Goal: Information Seeking & Learning: Learn about a topic

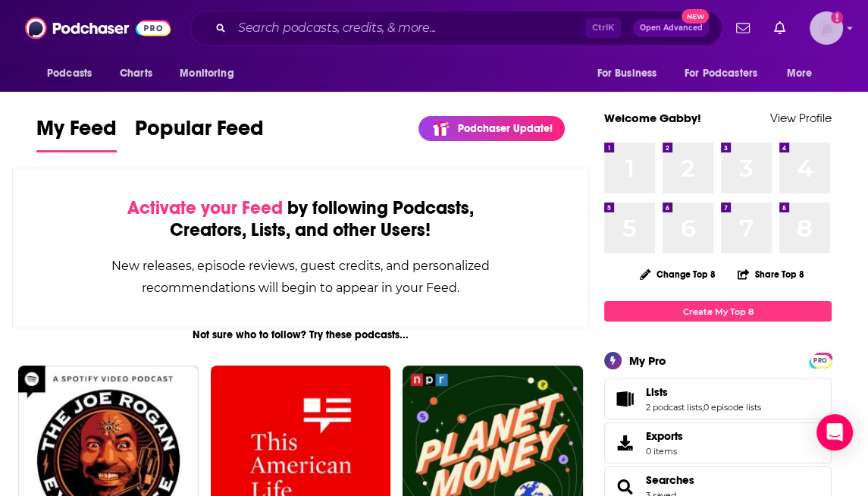
click at [810, 38] on div "Logged in as gabbyhihellopr" at bounding box center [825, 27] width 33 height 33
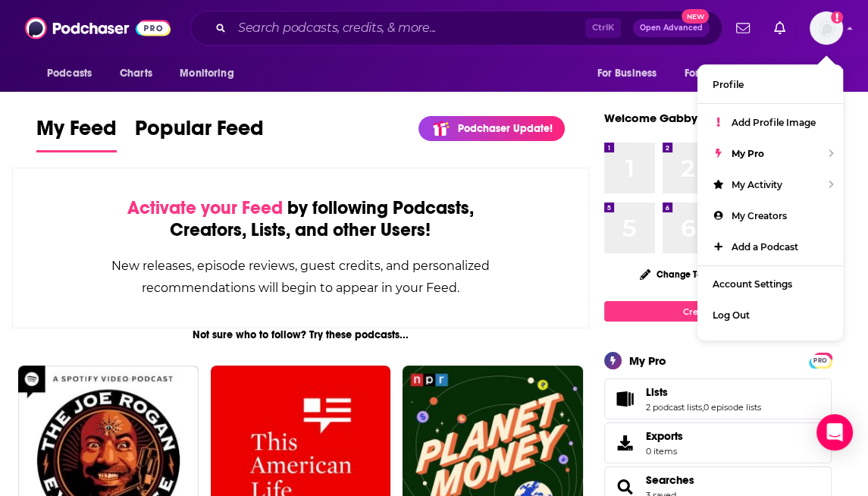
click at [330, 177] on div "Activate your Feed by following Podcasts, Creators, Lists, and other Users! New…" at bounding box center [300, 247] width 577 height 161
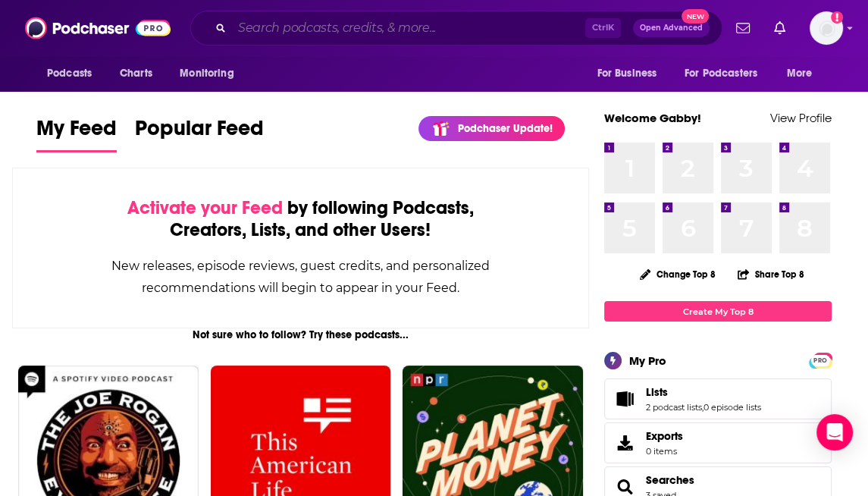
click at [305, 25] on input "Search podcasts, credits, & more..." at bounding box center [408, 28] width 353 height 24
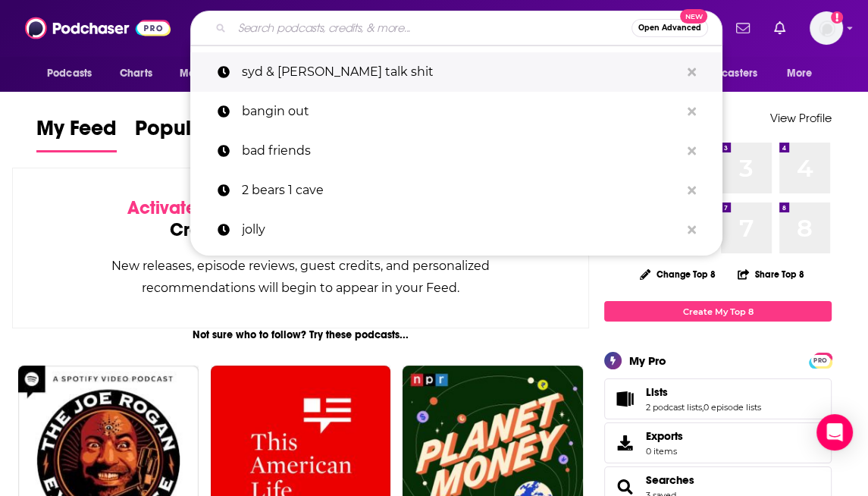
click at [312, 66] on p "syd & olivia talk shit" at bounding box center [461, 71] width 438 height 39
type input "syd & olivia talk shit"
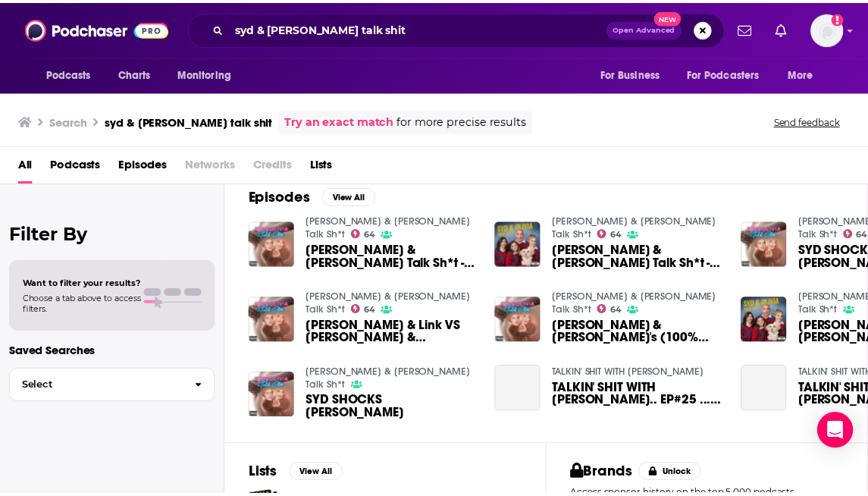
scroll to position [224, 0]
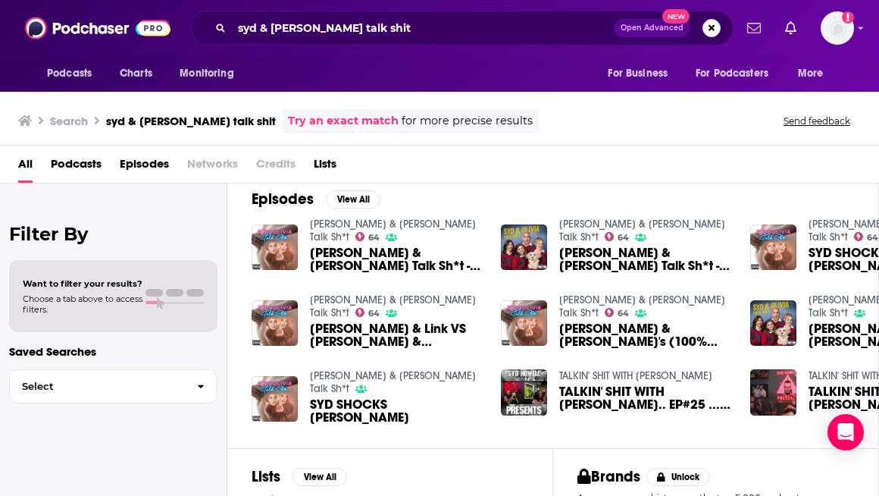
click at [355, 249] on span "Syd & Olivia Talk Sh*t - SNEAK PEEK" at bounding box center [396, 259] width 173 height 26
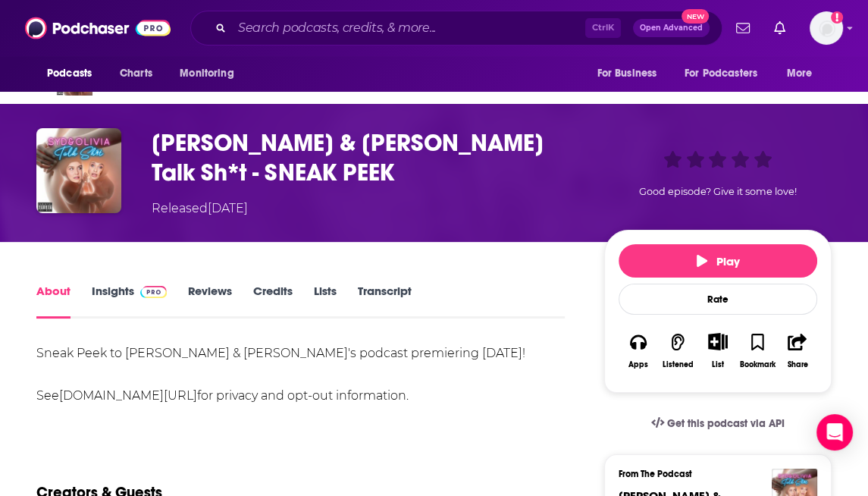
scroll to position [52, 0]
click at [106, 295] on link "Insights" at bounding box center [129, 300] width 75 height 35
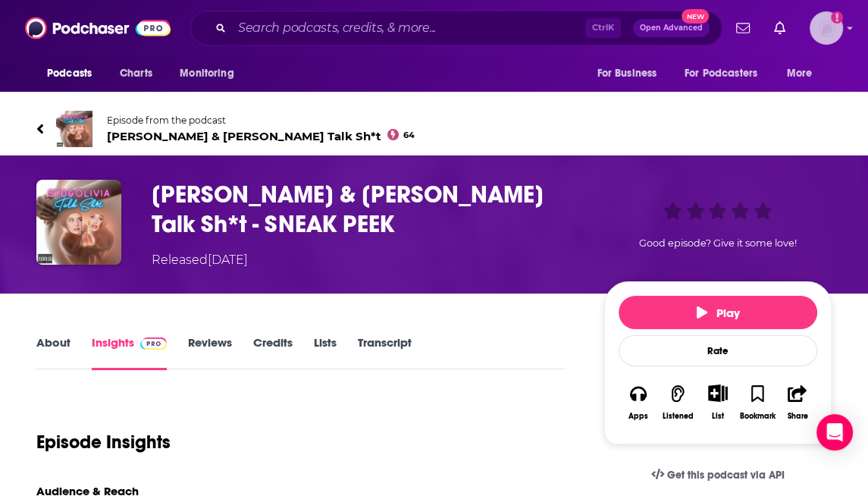
click at [847, 33] on div "Show profile menu" at bounding box center [849, 28] width 6 height 17
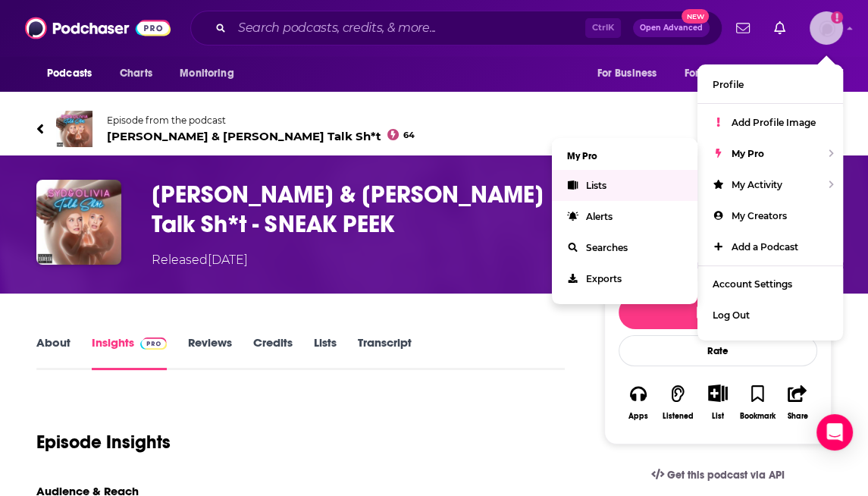
click at [650, 186] on link "Lists" at bounding box center [624, 185] width 145 height 31
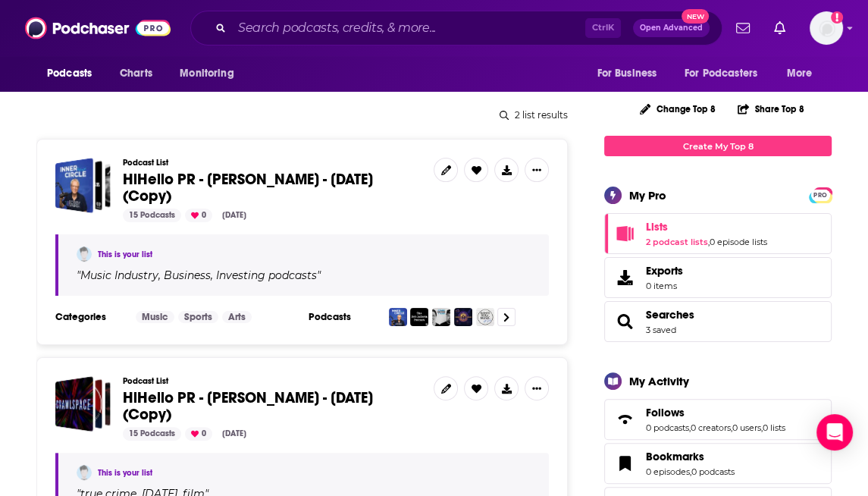
scroll to position [182, 0]
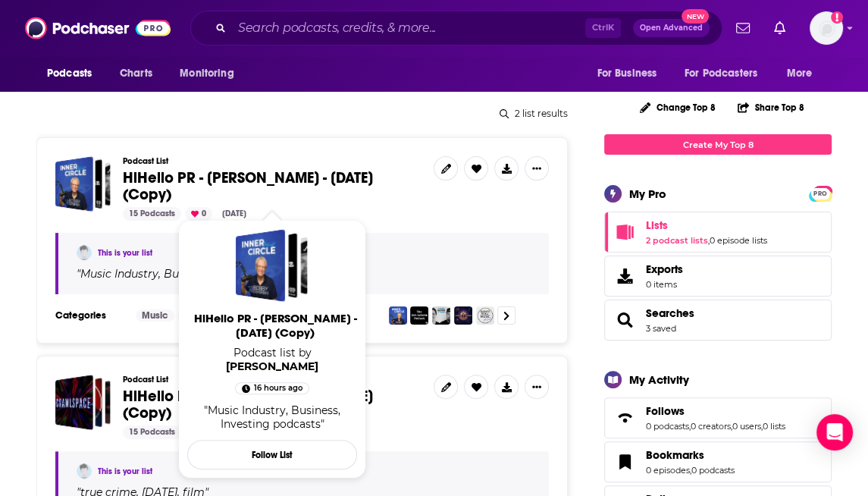
click at [322, 180] on span "HiHello PR - Jonathan Gordon - Oct. 14, 2025 (Copy)" at bounding box center [248, 186] width 250 height 36
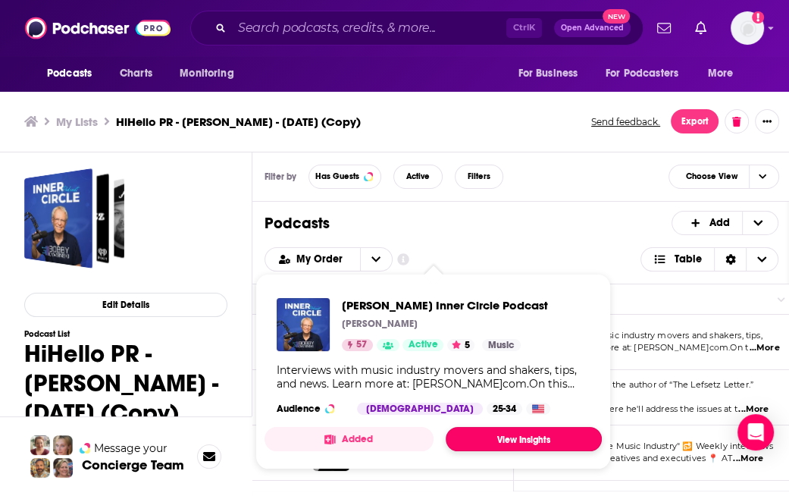
click at [518, 435] on link "View Insights" at bounding box center [524, 439] width 156 height 24
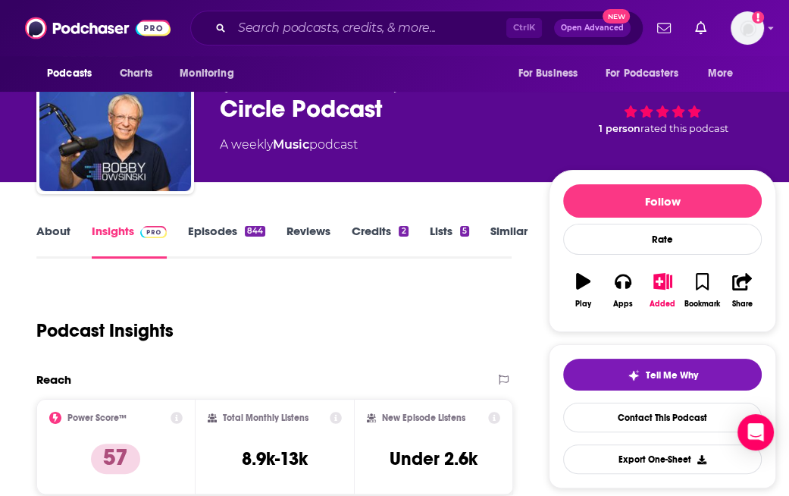
scroll to position [66, 0]
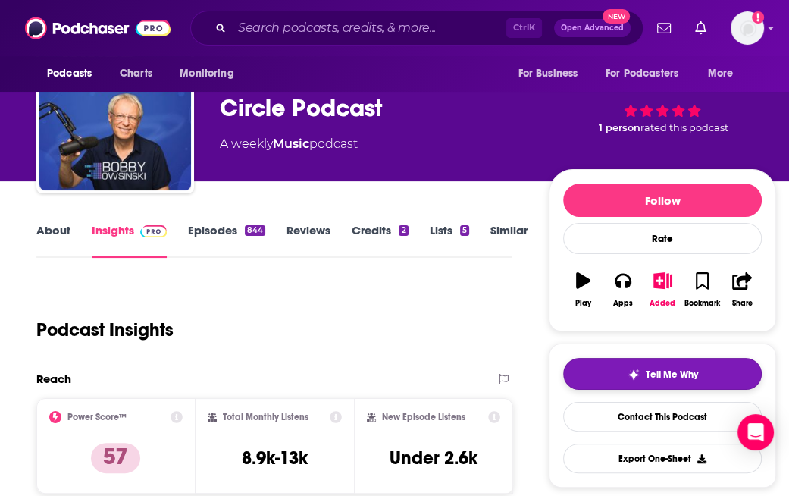
click at [633, 370] on img "button" at bounding box center [633, 374] width 12 height 12
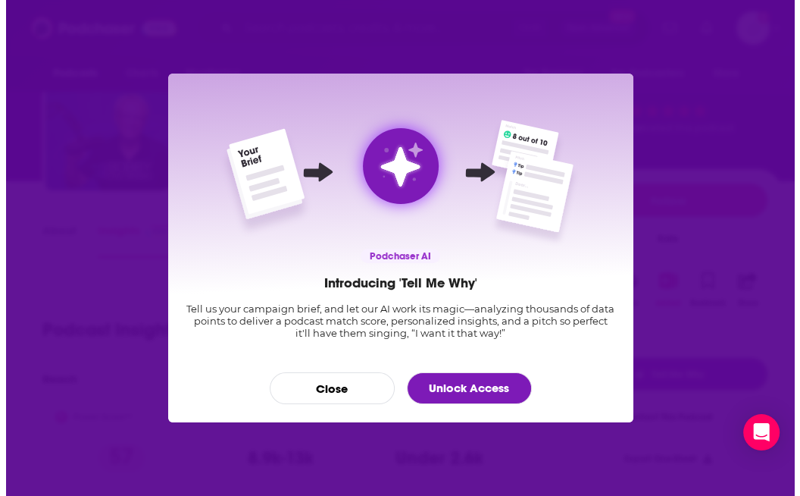
scroll to position [0, 0]
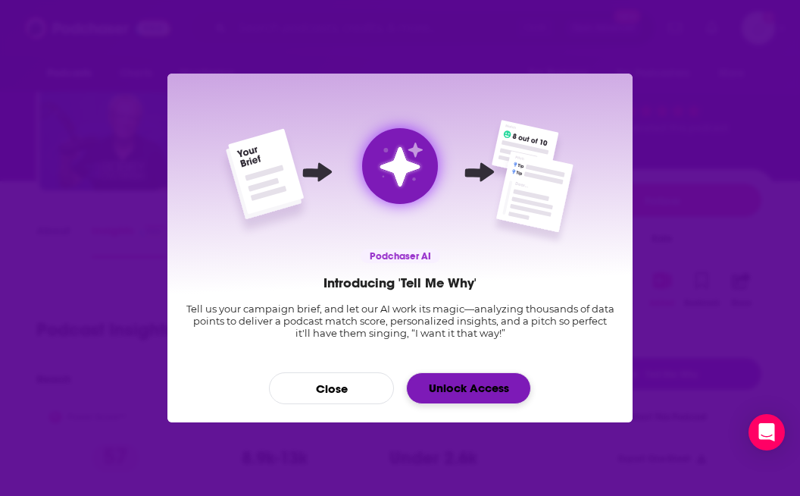
click at [468, 390] on link "Unlock Access" at bounding box center [468, 388] width 125 height 32
click at [455, 383] on link "Unlock Access" at bounding box center [468, 388] width 125 height 32
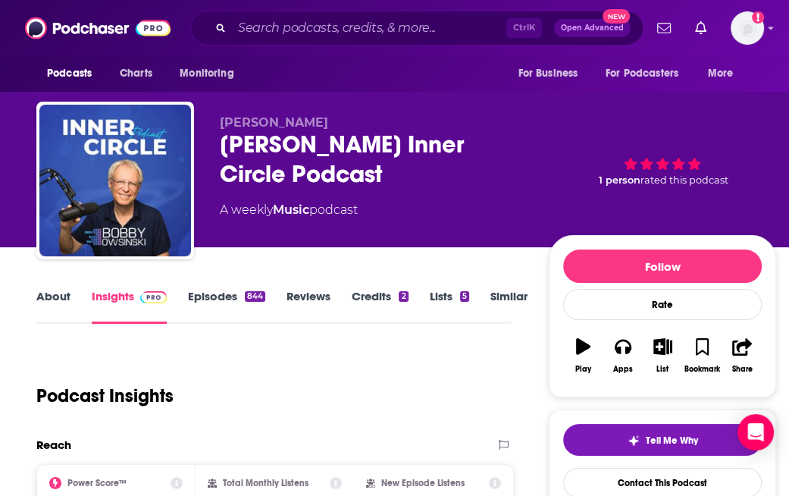
click at [246, 437] on div "Reach" at bounding box center [259, 444] width 446 height 14
click at [759, 20] on icon "Add a profile image" at bounding box center [758, 17] width 12 height 12
